Goal: Transaction & Acquisition: Purchase product/service

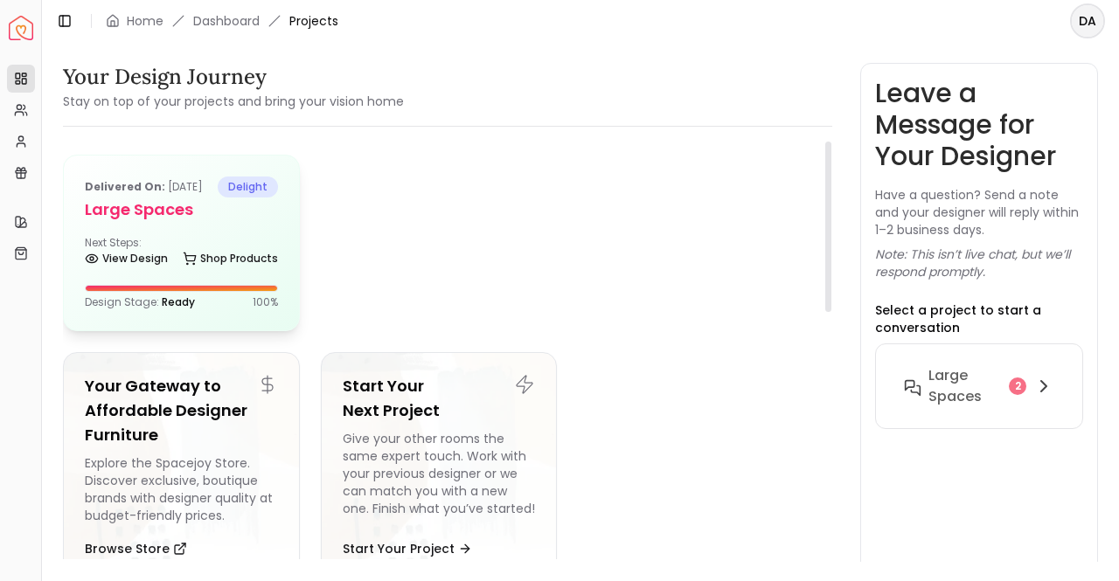
click at [184, 260] on div "Next Steps: View Design Shop Products" at bounding box center [181, 253] width 193 height 35
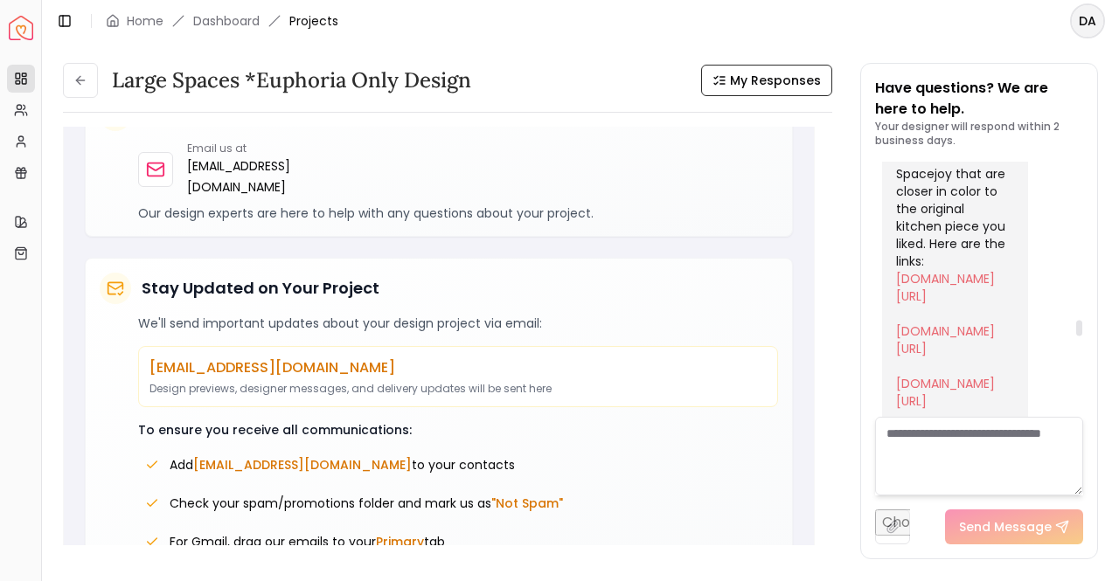
scroll to position [4267, 0]
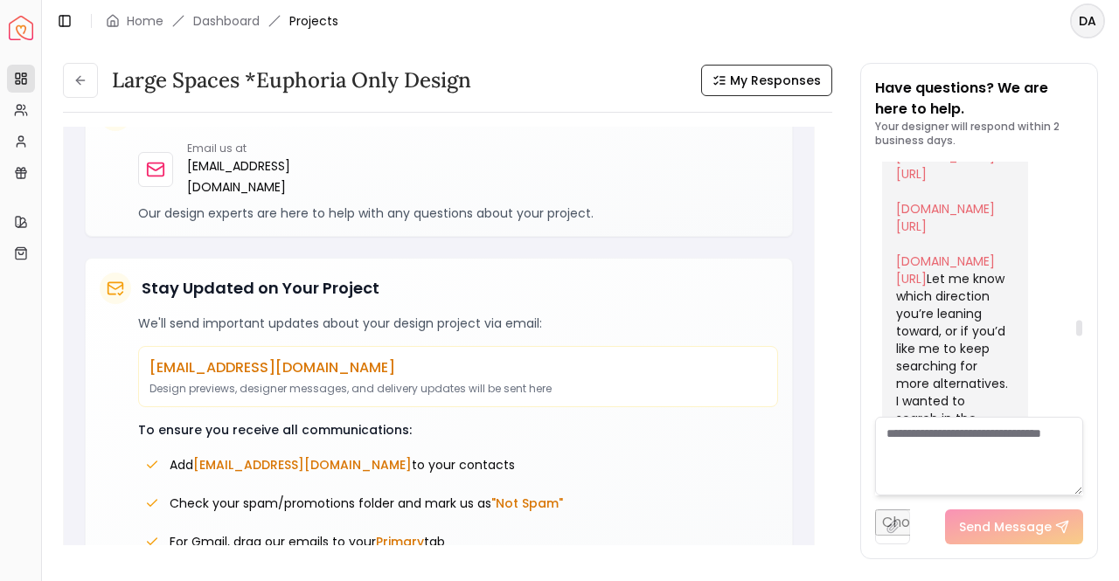
click at [957, 130] on link "[DOMAIN_NAME][URL]" at bounding box center [945, 112] width 99 height 35
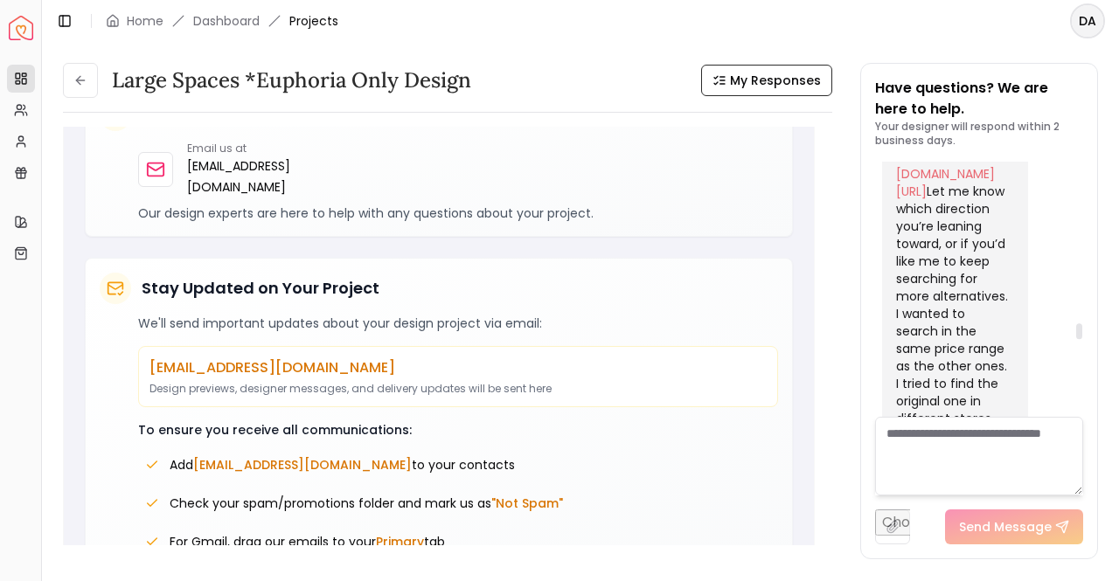
scroll to position [4442, 0]
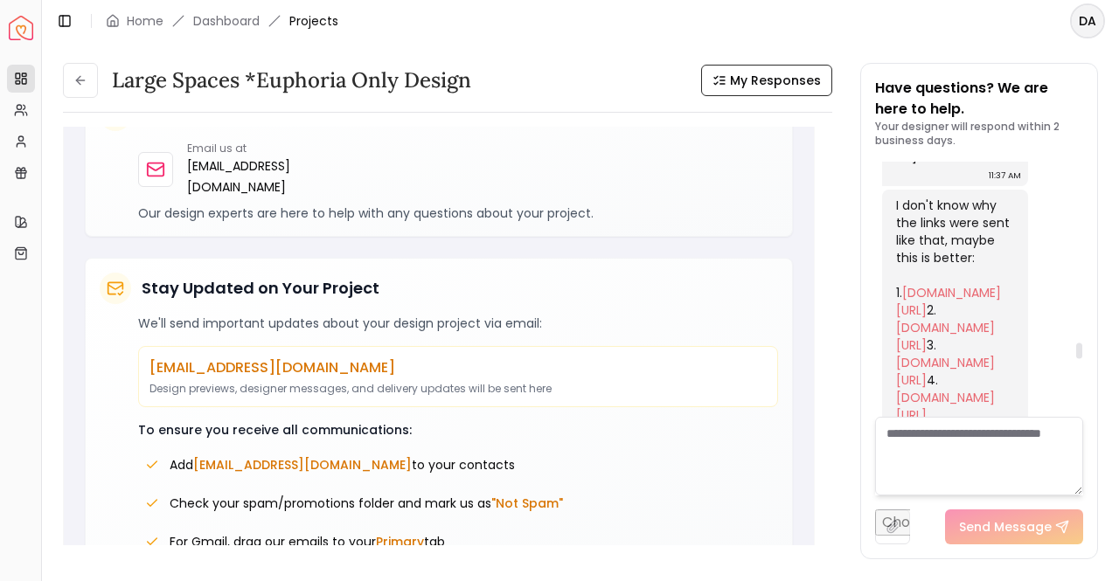
scroll to position [4966, 0]
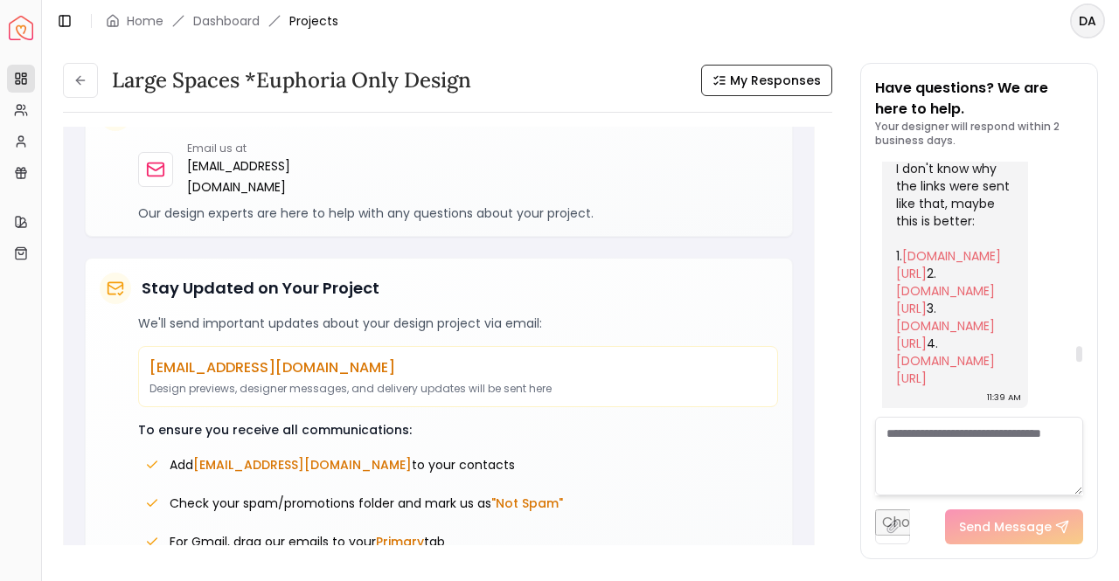
drag, startPoint x: 932, startPoint y: 260, endPoint x: 974, endPoint y: 371, distance: 118.7
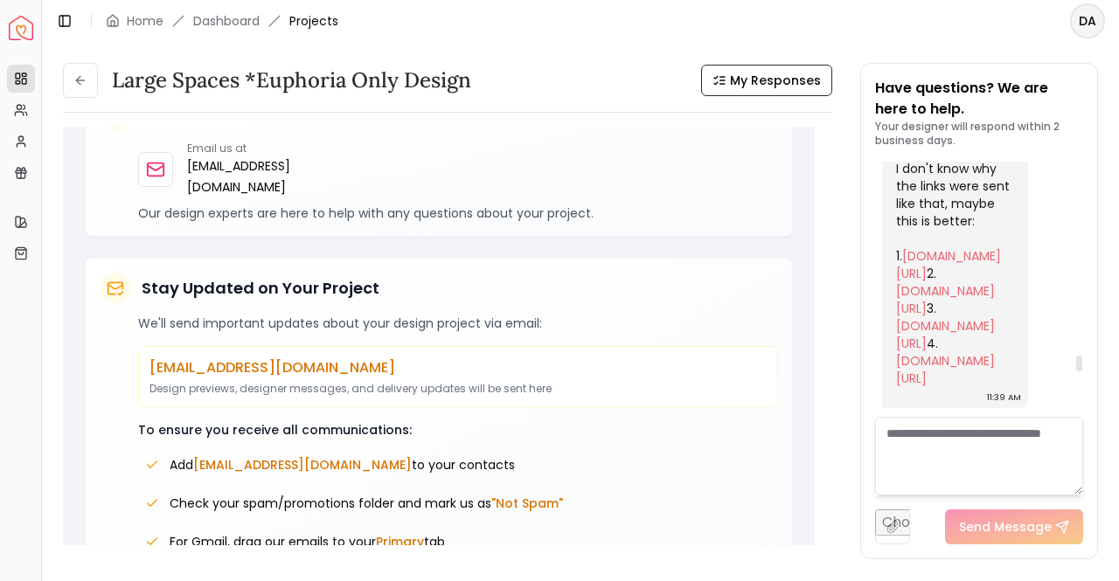
drag, startPoint x: 952, startPoint y: 291, endPoint x: 992, endPoint y: 356, distance: 76.2
drag, startPoint x: 949, startPoint y: 310, endPoint x: 904, endPoint y: 251, distance: 74.8
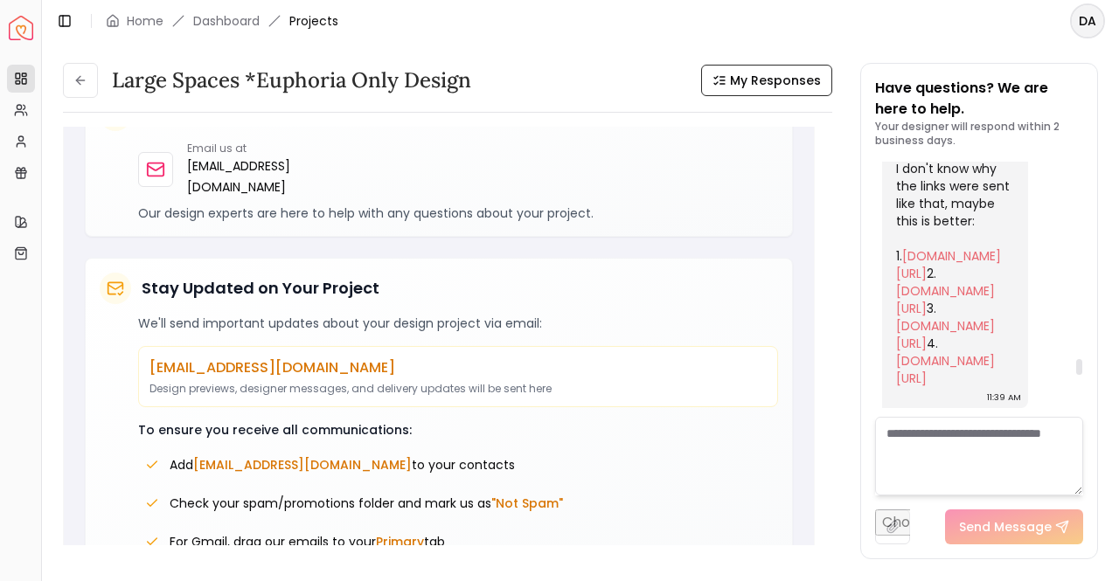
scroll to position [5403, 0]
drag, startPoint x: 950, startPoint y: 282, endPoint x: 1013, endPoint y: 380, distance: 116.4
click at [930, 352] on link "[DOMAIN_NAME][URL]" at bounding box center [945, 369] width 99 height 35
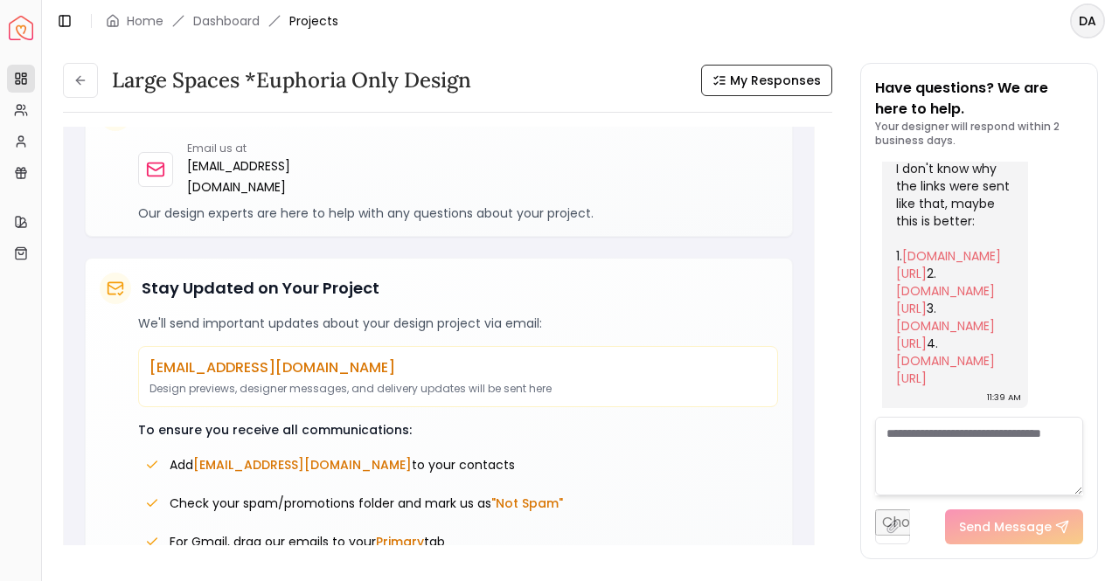
click at [959, 440] on textarea at bounding box center [979, 456] width 208 height 79
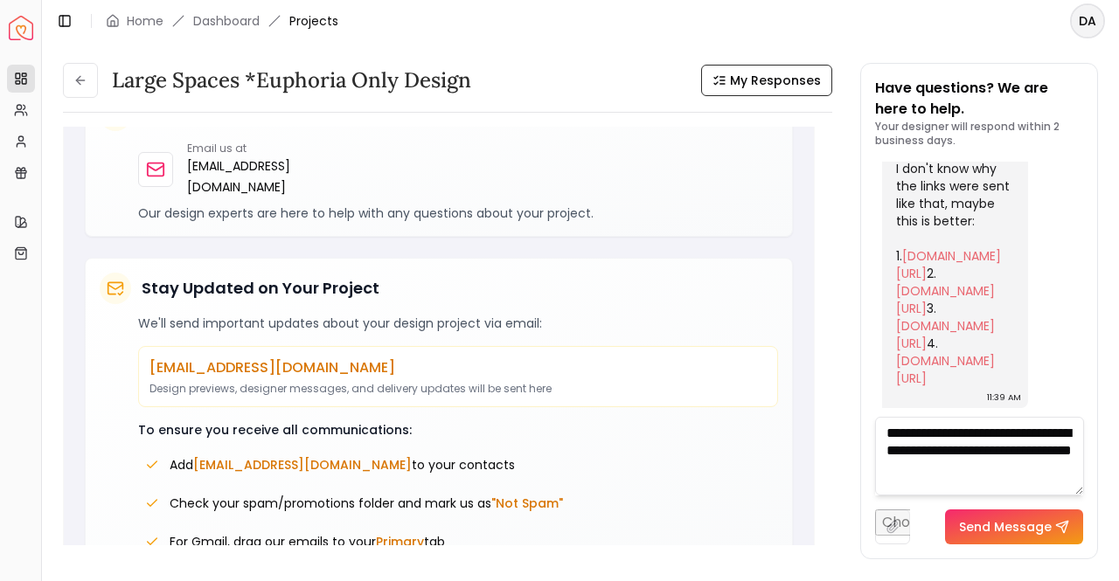
type textarea "**********"
click at [990, 524] on button "Send Message" at bounding box center [1014, 527] width 138 height 35
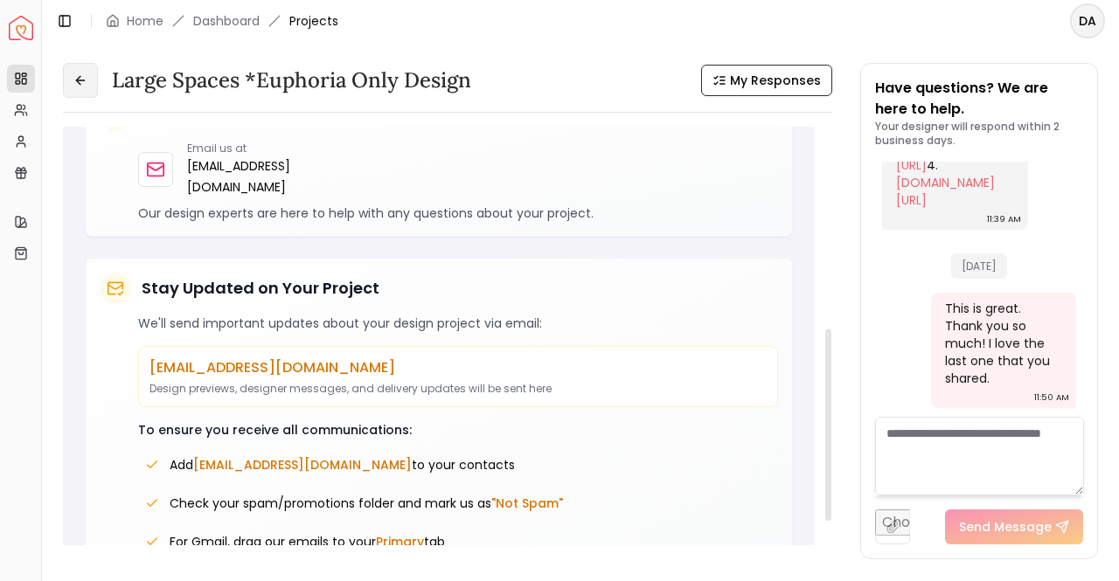
click at [87, 75] on icon at bounding box center [80, 80] width 14 height 14
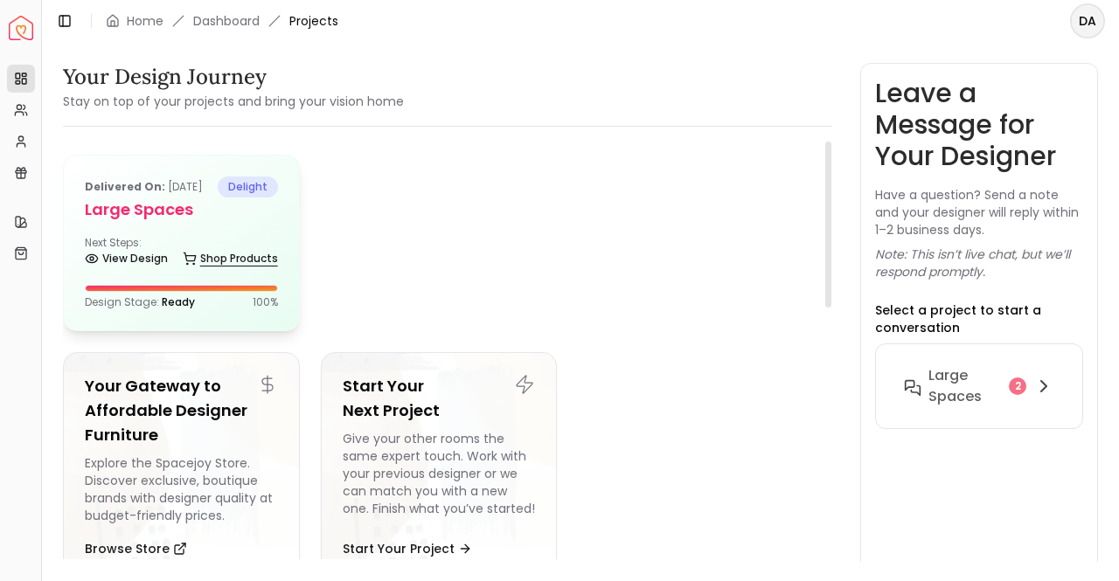
click at [207, 271] on link "Shop Products" at bounding box center [230, 258] width 95 height 24
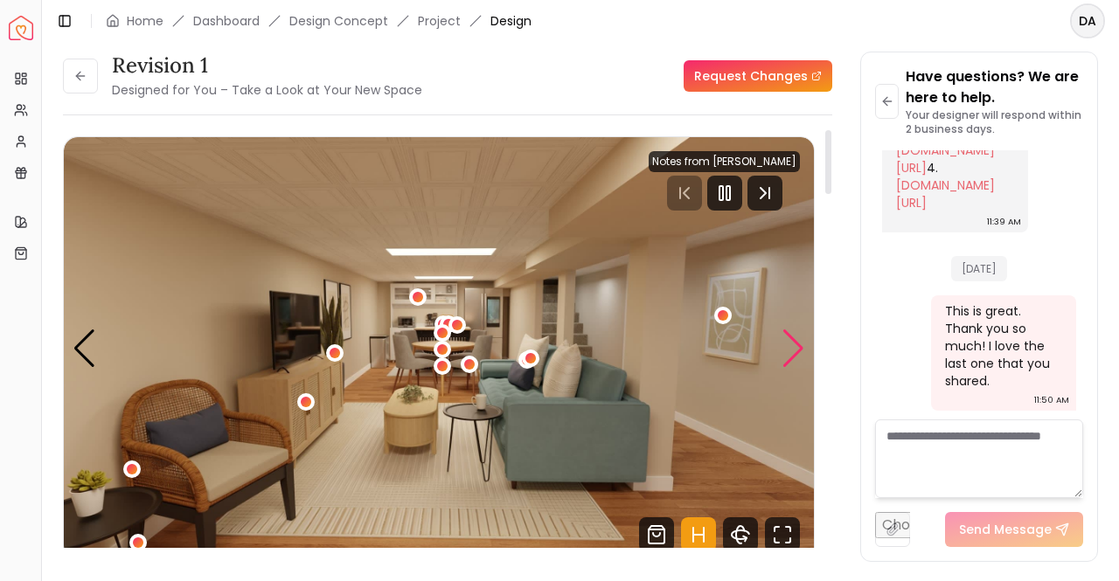
click at [792, 351] on div "Next slide" at bounding box center [793, 349] width 24 height 38
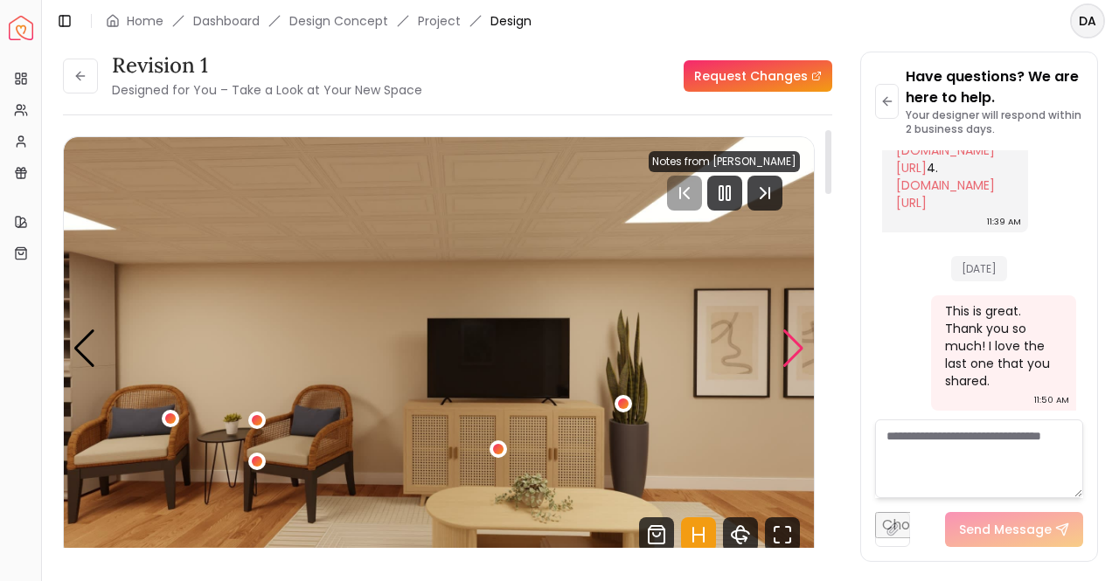
click at [792, 351] on div "Next slide" at bounding box center [793, 349] width 24 height 38
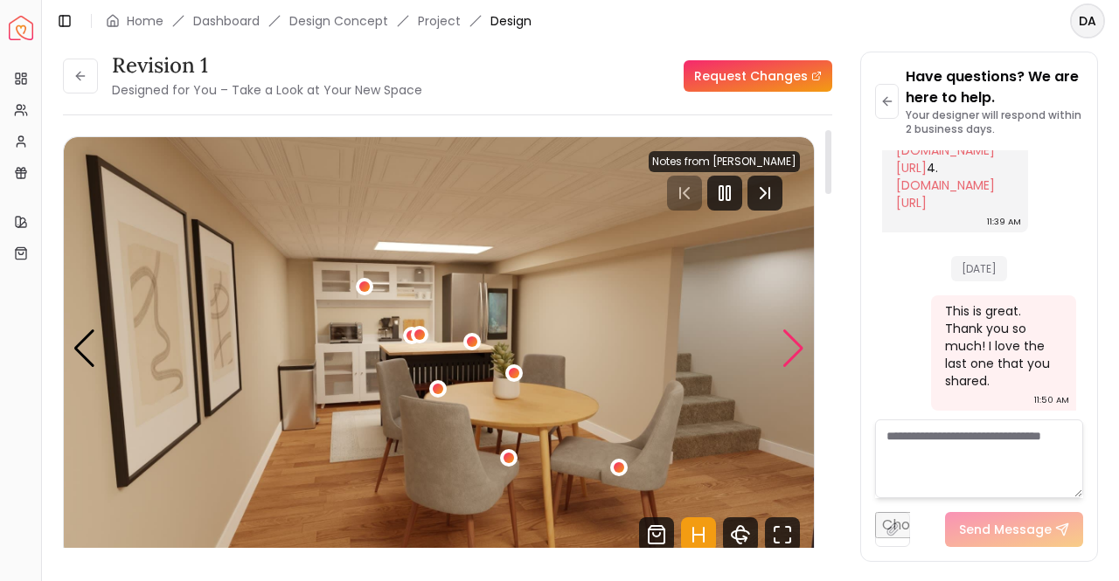
click at [792, 351] on div "Next slide" at bounding box center [793, 349] width 24 height 38
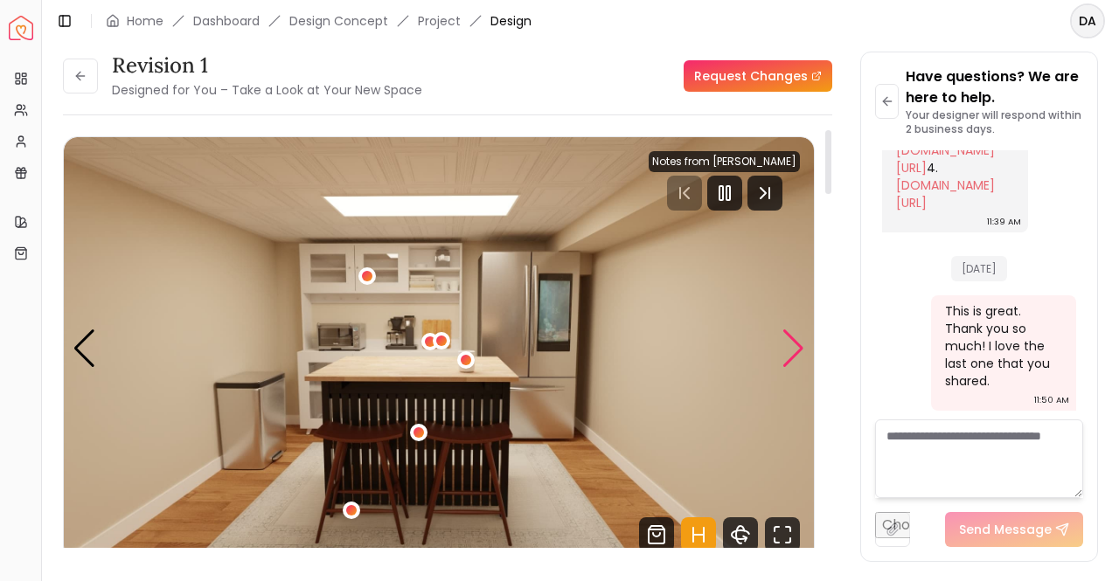
click at [794, 345] on div "Next slide" at bounding box center [793, 349] width 24 height 38
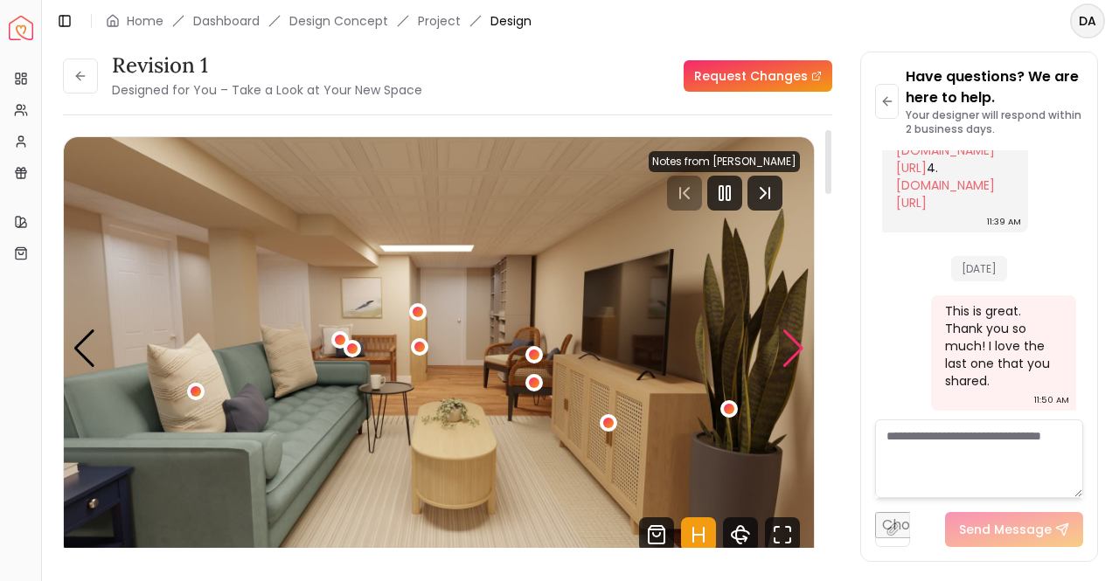
click at [795, 347] on div "Next slide" at bounding box center [793, 349] width 24 height 38
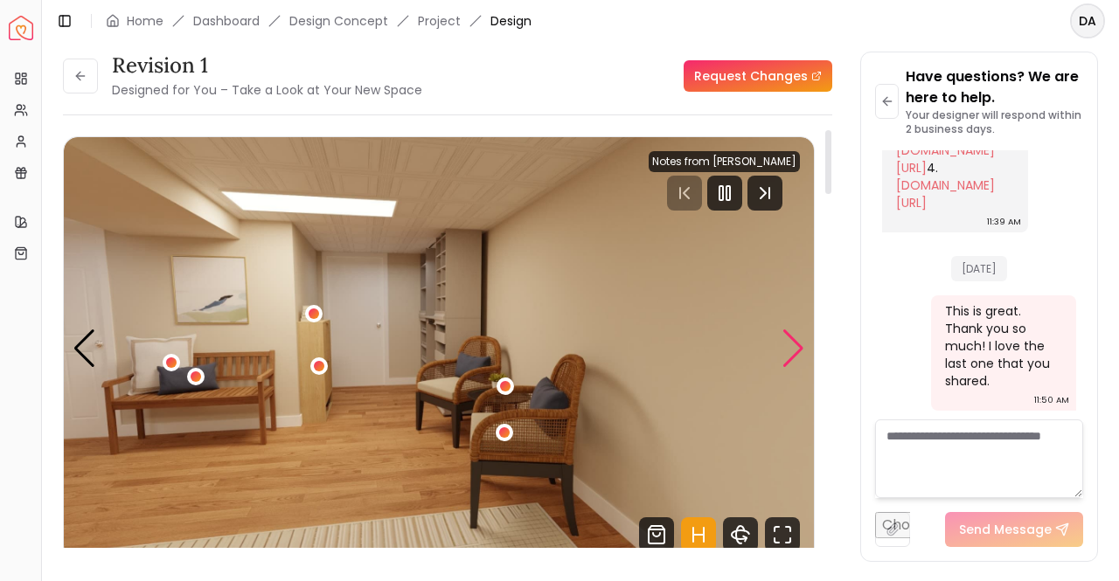
click at [795, 347] on div "Next slide" at bounding box center [793, 349] width 24 height 38
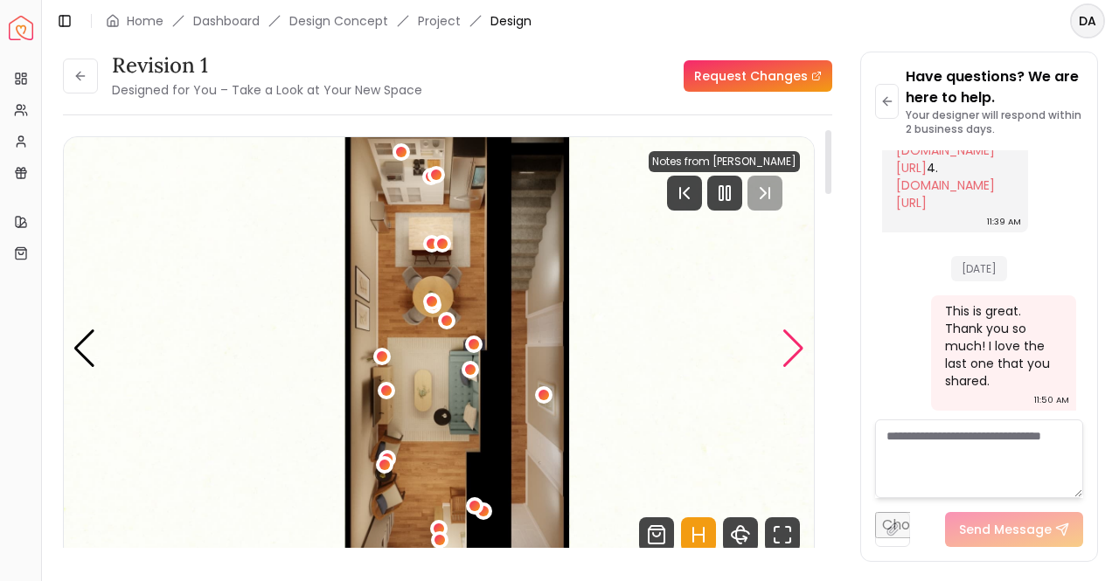
click at [795, 347] on div "Next slide" at bounding box center [793, 349] width 24 height 38
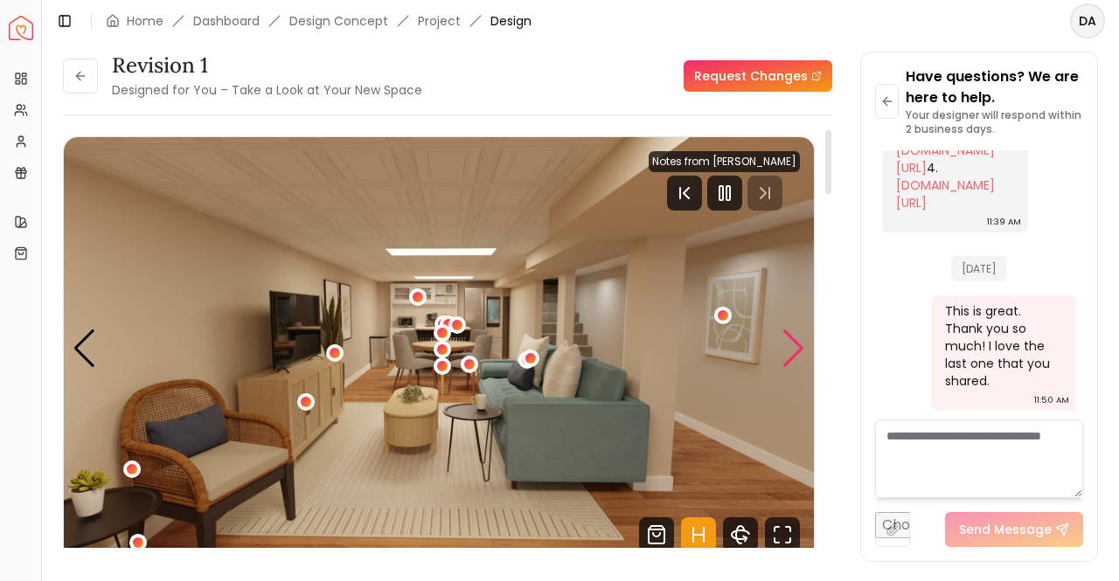
click at [795, 347] on div "Next slide" at bounding box center [793, 349] width 24 height 38
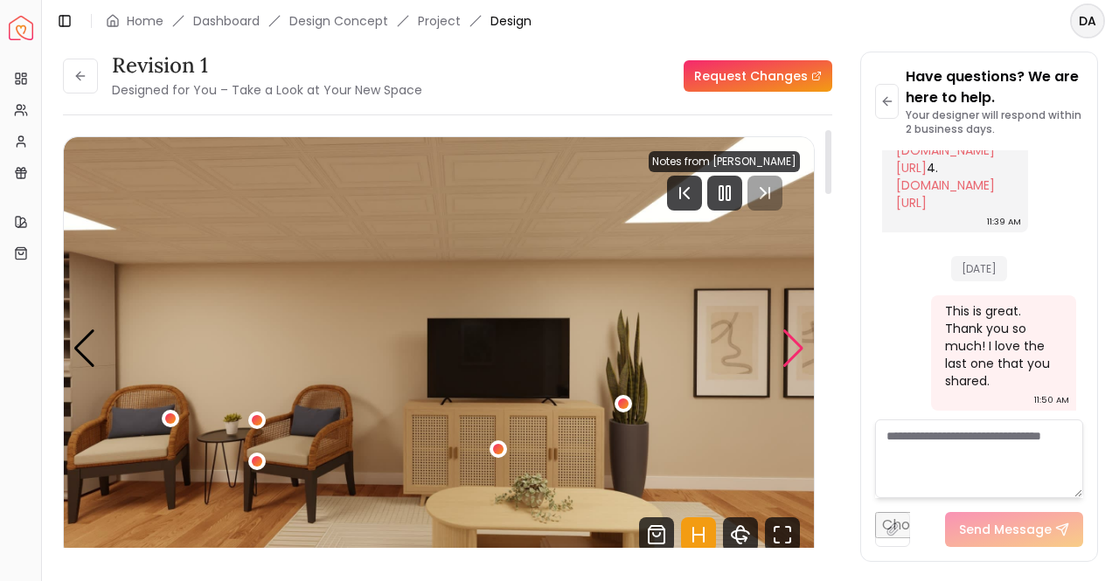
click at [795, 347] on div "Next slide" at bounding box center [793, 349] width 24 height 38
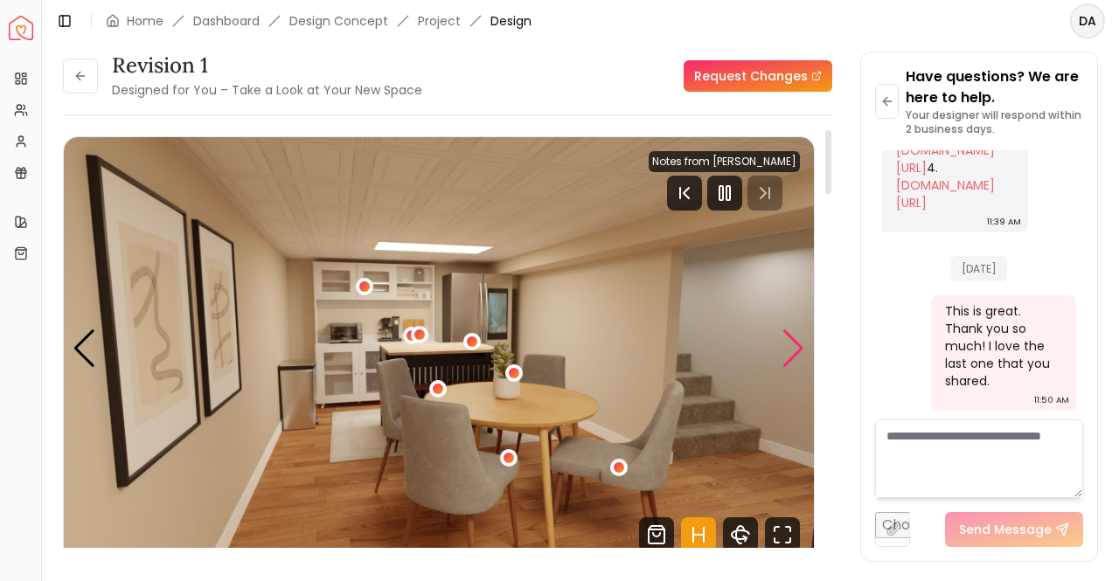
click at [795, 347] on div "Next slide" at bounding box center [793, 349] width 24 height 38
